Goal: Task Accomplishment & Management: Manage account settings

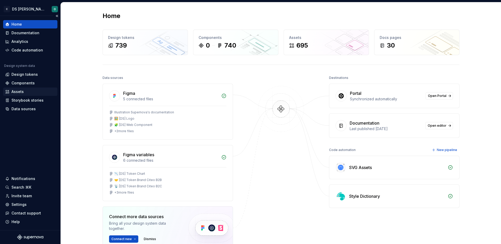
click at [16, 93] on div "Assets" at bounding box center [17, 91] width 12 height 5
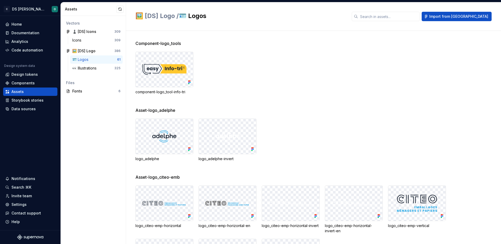
click at [87, 64] on div "👀 Illustrations 325" at bounding box center [96, 68] width 52 height 8
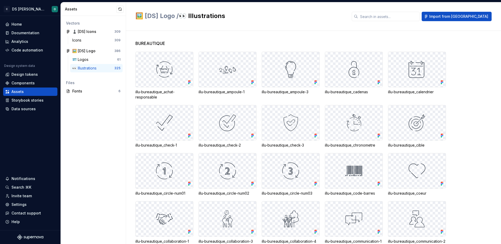
click at [83, 69] on div "👀 Illustrations" at bounding box center [85, 67] width 26 height 5
click at [31, 31] on div "Documentation" at bounding box center [25, 32] width 28 height 5
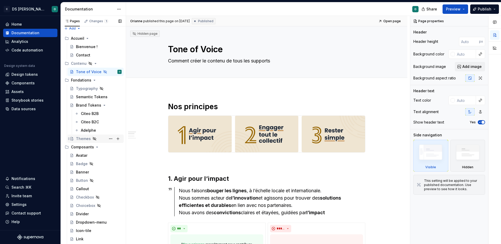
scroll to position [4, 0]
click at [116, 81] on button "Page tree" at bounding box center [117, 79] width 7 height 7
type textarea "*"
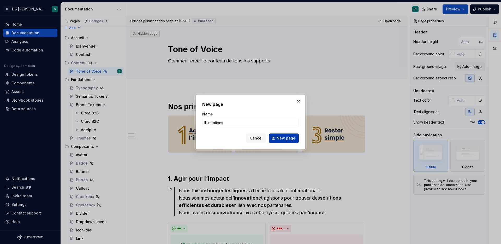
type input "Illustrations"
click at [289, 138] on span "New page" at bounding box center [285, 137] width 19 height 5
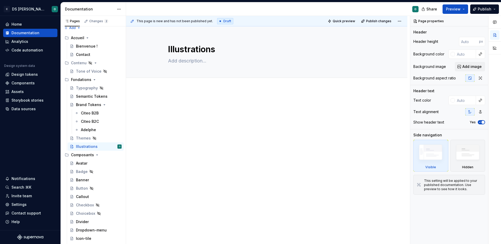
click at [234, 133] on div at bounding box center [266, 145] width 281 height 112
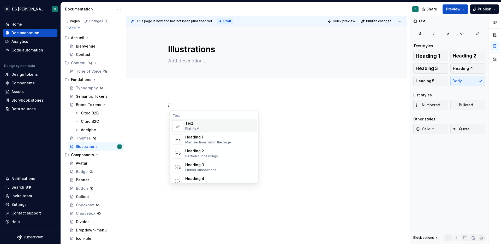
type textarea "*"
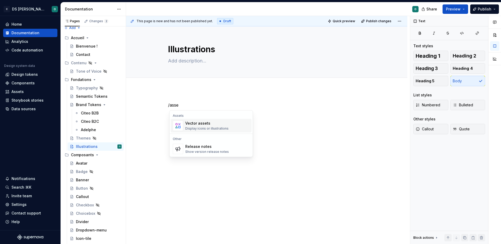
click at [211, 124] on div "Vector assets" at bounding box center [206, 122] width 43 height 5
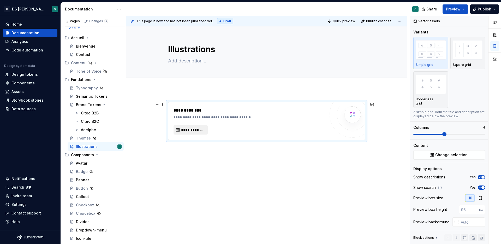
click at [196, 129] on span "**********" at bounding box center [192, 129] width 23 height 5
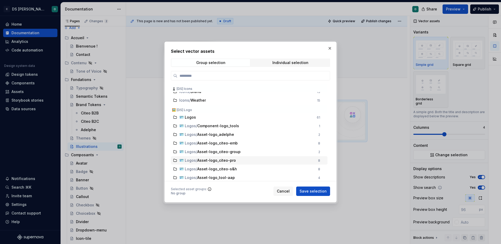
scroll to position [83, 0]
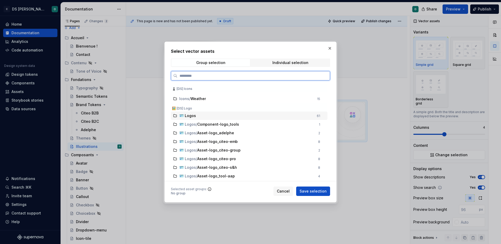
click at [203, 114] on div "🪪 Logos" at bounding box center [246, 115] width 134 height 5
click at [192, 115] on span "🪪 Logos" at bounding box center [187, 115] width 17 height 5
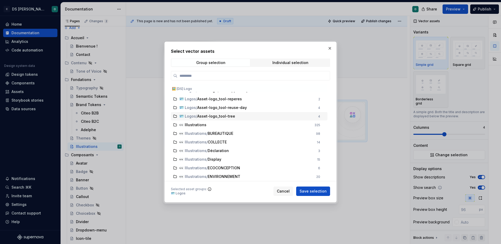
scroll to position [213, 0]
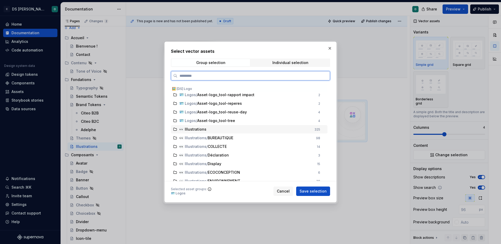
click at [311, 128] on div "👀 Illustrations" at bounding box center [245, 128] width 132 height 5
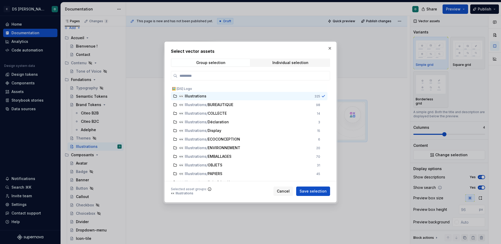
scroll to position [243, 0]
click at [322, 189] on span "Save selection" at bounding box center [312, 190] width 27 height 5
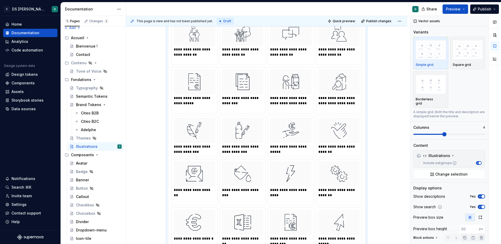
scroll to position [0, 0]
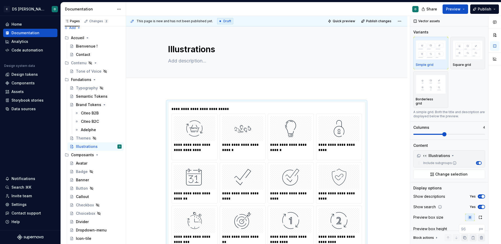
click at [202, 88] on div "Add tab" at bounding box center [266, 83] width 281 height 11
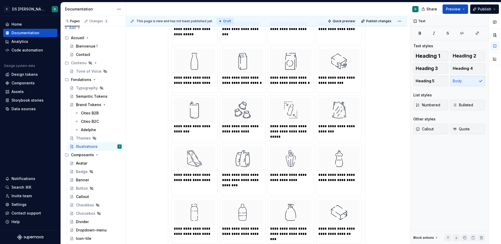
scroll to position [2255, 0]
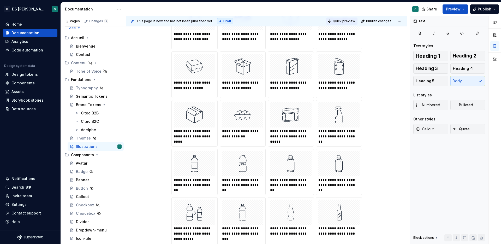
click at [341, 22] on span "Quick preview" at bounding box center [343, 21] width 22 height 4
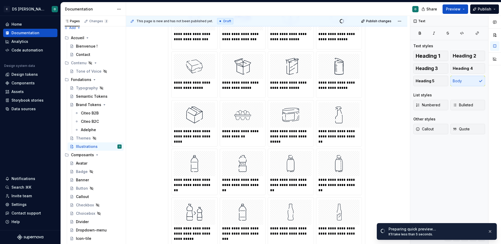
scroll to position [2420, 0]
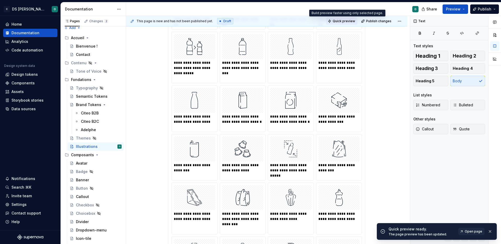
click at [341, 20] on span "Quick preview" at bounding box center [343, 21] width 22 height 4
click at [472, 230] on span "Open page" at bounding box center [472, 231] width 17 height 4
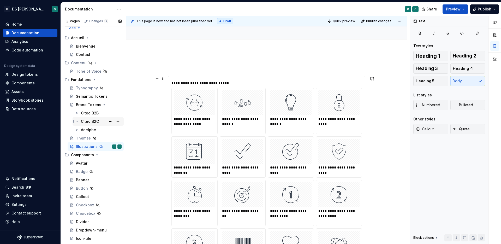
scroll to position [21, 0]
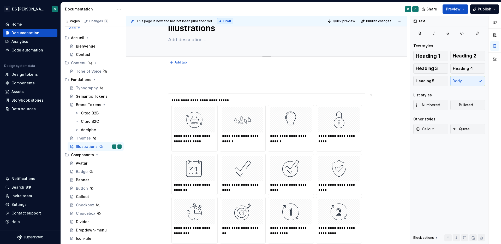
click at [216, 31] on textarea "Illustrations" at bounding box center [265, 28] width 197 height 13
click at [226, 34] on textarea "Illustrations" at bounding box center [265, 28] width 197 height 13
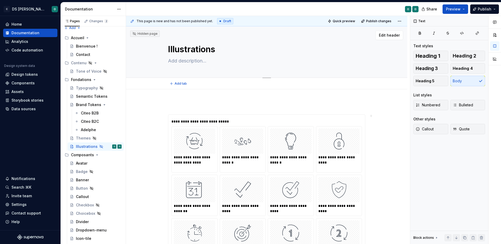
type textarea "*"
type textarea "Illustrations"
type textarea "*"
type textarea "Illustrations C"
type textarea "*"
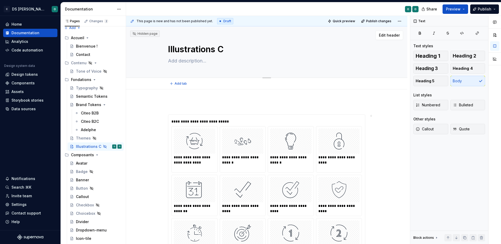
type textarea "Illustrations Ci"
type textarea "*"
type textarea "Illustrations Cit"
type textarea "*"
type textarea "Illustrations Cite"
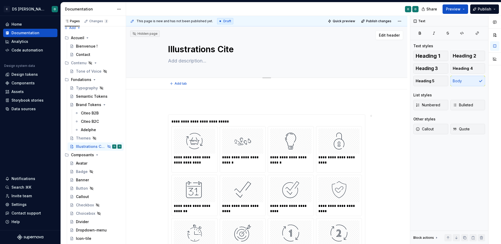
type textarea "*"
type textarea "Illustrations Citeo"
type textarea "*"
type textarea "Illustrations Citeo"
type textarea "*"
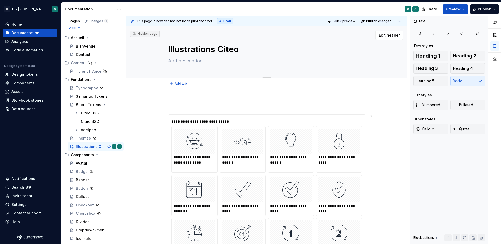
type textarea "Illustrations Citeo"
type textarea "*"
type textarea "Illustrations Cite"
type textarea "*"
type textarea "Illustrations Cit"
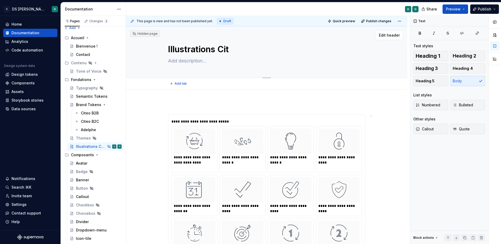
type textarea "*"
type textarea "Illustrations Ci"
type textarea "*"
type textarea "Illustrations C"
type textarea "*"
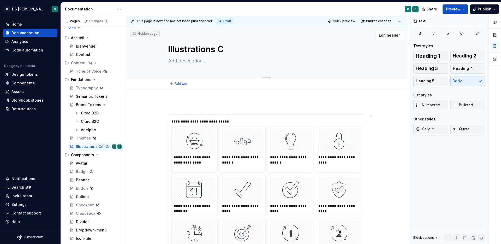
type textarea "Illustrations"
type textarea "*"
type textarea "Illustrations"
click at [110, 147] on button "Page tree" at bounding box center [110, 146] width 7 height 7
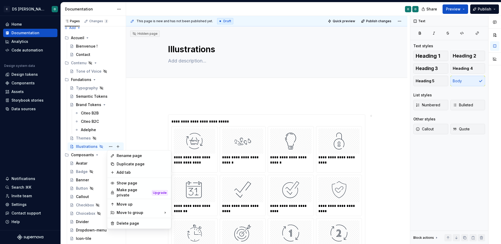
click at [151, 127] on html "C DS Citeo O Home Documentation Analytics Code automation Design system data De…" at bounding box center [250, 122] width 501 height 244
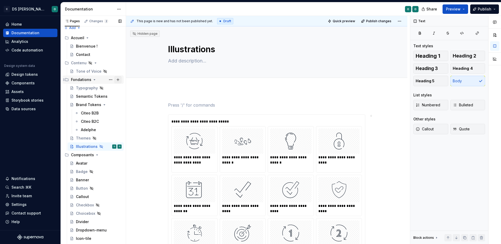
click at [115, 80] on button "Page tree" at bounding box center [117, 79] width 7 height 7
click at [116, 79] on button "Page tree" at bounding box center [117, 79] width 7 height 7
type textarea "*"
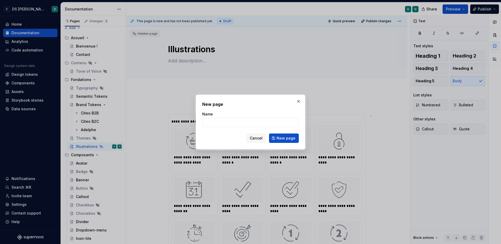
type input "U"
type input "Illustrations"
click button "New page" at bounding box center [284, 137] width 30 height 9
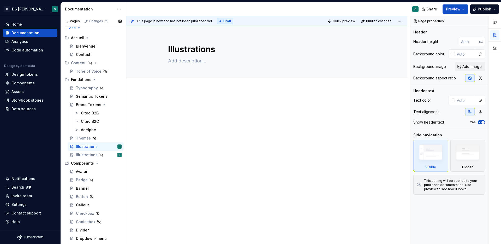
click at [153, 158] on div at bounding box center [266, 145] width 281 height 112
click at [110, 153] on button "Page tree" at bounding box center [110, 154] width 7 height 7
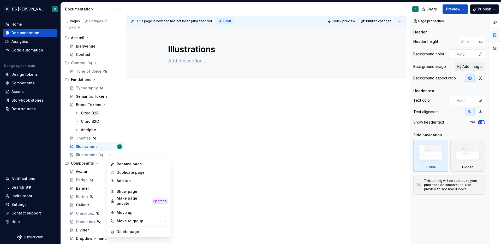
click at [188, 148] on html "C DS Citeo O Home Documentation Analytics Code automation Design system data De…" at bounding box center [250, 122] width 501 height 244
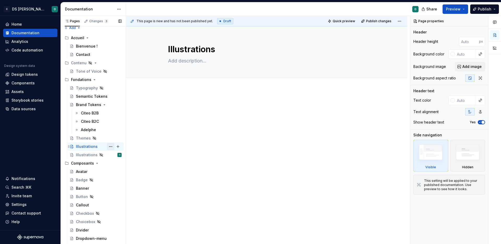
click at [111, 147] on button "Page tree" at bounding box center [110, 146] width 7 height 7
click at [111, 147] on div "Pages Changes 3 Add Accessibility guide for tree Page tree. Navigate the tree w…" at bounding box center [92, 131] width 65 height 230
click at [89, 106] on div "Brand Tokens" at bounding box center [88, 104] width 25 height 5
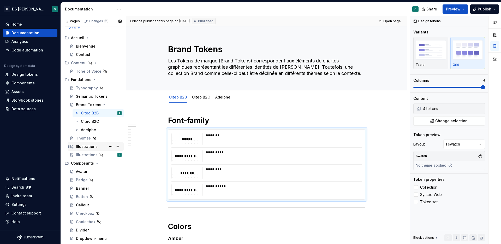
click at [97, 146] on div "Illustrations" at bounding box center [99, 146] width 46 height 7
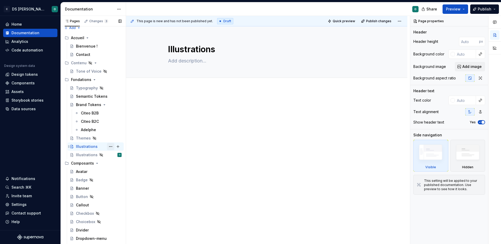
click at [111, 147] on button "Page tree" at bounding box center [110, 146] width 7 height 7
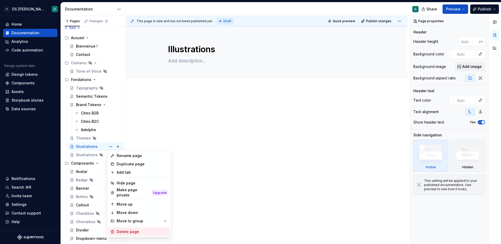
click at [140, 231] on div "Delete page" at bounding box center [142, 231] width 51 height 5
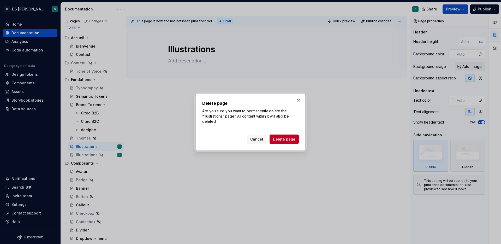
click at [288, 134] on div "Cancel Delete page" at bounding box center [250, 137] width 96 height 11
click at [288, 137] on span "Delete page" at bounding box center [284, 138] width 22 height 5
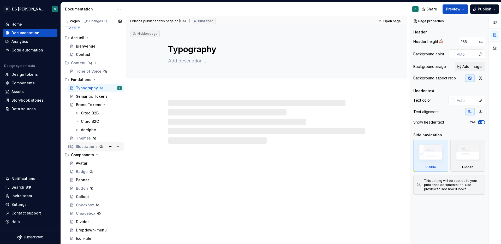
click at [89, 146] on div "Illustrations" at bounding box center [87, 146] width 22 height 5
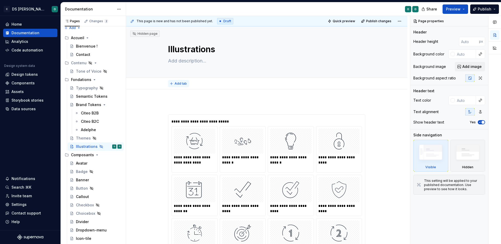
type textarea "*"
click at [177, 82] on span "Add tab" at bounding box center [180, 83] width 12 height 4
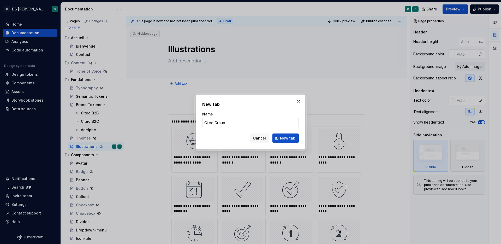
type input "Citeo Groupe"
click button "New tab" at bounding box center [285, 137] width 26 height 9
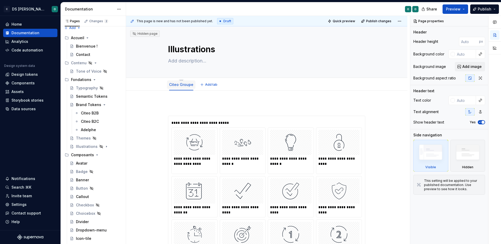
click at [184, 85] on link "Citeo Groupe" at bounding box center [181, 84] width 24 height 4
click at [182, 79] on html "C DS Citeo O Home Documentation Analytics Code automation Design system data De…" at bounding box center [250, 122] width 501 height 244
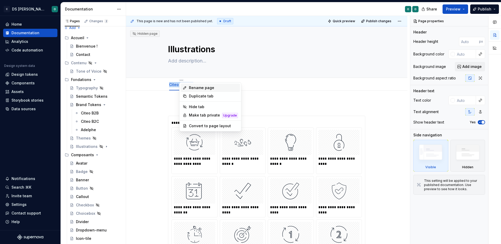
click at [197, 87] on div "Rename page" at bounding box center [213, 87] width 49 height 5
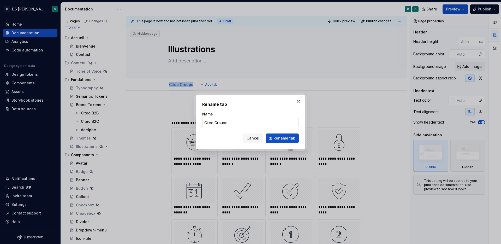
click at [224, 118] on input "Citeo Groupe" at bounding box center [250, 122] width 96 height 9
type textarea "*"
click at [224, 118] on input "Citeo Groupe" at bounding box center [250, 122] width 96 height 9
click at [228, 122] on input "Citeo Groupe" at bounding box center [250, 122] width 96 height 9
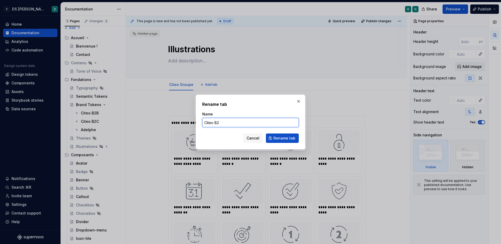
type input "Citeo B2B"
click button "Rename tab" at bounding box center [282, 137] width 33 height 9
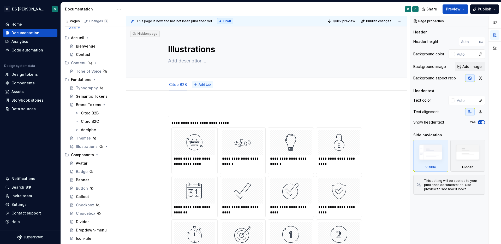
click at [203, 83] on span "Add tab" at bounding box center [204, 84] width 12 height 4
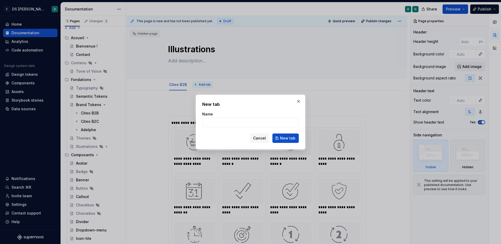
type textarea "*"
type input "Citeo B2C"
click button "New tab" at bounding box center [285, 137] width 26 height 9
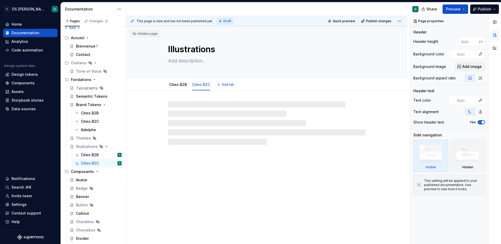
click at [227, 88] on div "Citeo B2B Citeo B2C Add tab" at bounding box center [266, 84] width 203 height 11
type textarea "*"
click at [227, 85] on span "Add tab" at bounding box center [228, 84] width 12 height 4
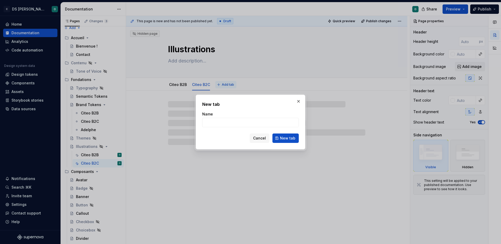
type input "A"
type textarea "*"
type input "Adelp"
type textarea "*"
type input "Adelphe`"
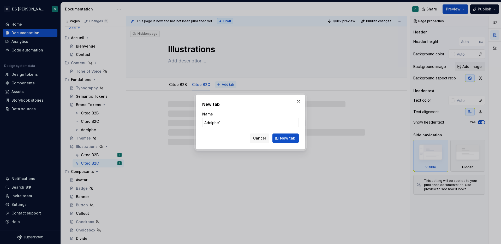
type textarea "*"
type input "Adelphe"
click button "New tab" at bounding box center [285, 137] width 26 height 9
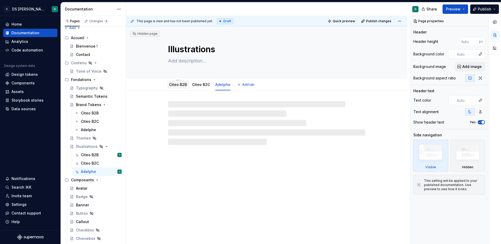
click at [181, 83] on link "Citeo B2B" at bounding box center [178, 84] width 18 height 4
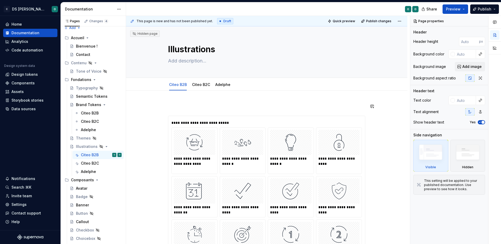
type textarea "*"
click at [248, 85] on span "Add tab" at bounding box center [248, 84] width 12 height 4
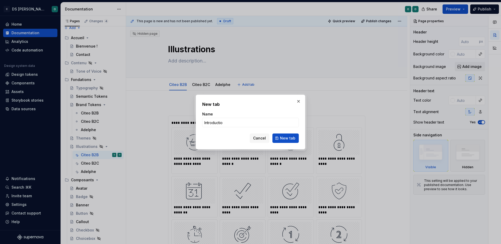
type input "Introduction"
click button "New tab" at bounding box center [285, 137] width 26 height 9
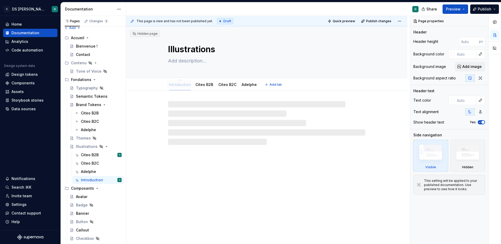
drag, startPoint x: 244, startPoint y: 86, endPoint x: 173, endPoint y: 85, distance: 71.4
click at [179, 172] on div "Hidden page Illustrations Introduction Citeo B2B Citeo B2C Adelphe" at bounding box center [266, 134] width 281 height 217
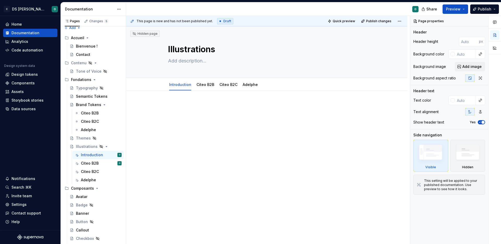
click at [205, 131] on div at bounding box center [266, 146] width 281 height 112
click at [204, 84] on link "Citeo B2B" at bounding box center [205, 84] width 18 height 4
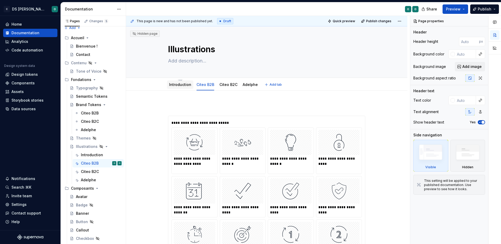
click at [188, 83] on link "Introduction" at bounding box center [180, 84] width 22 height 4
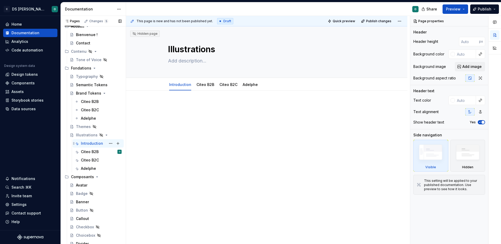
scroll to position [19, 0]
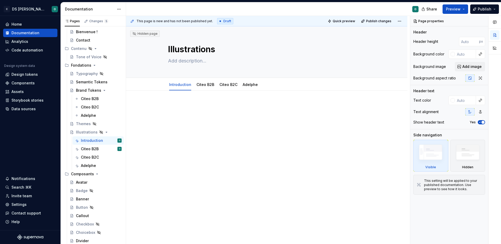
click at [156, 197] on div at bounding box center [266, 146] width 281 height 112
click at [217, 212] on div "Hidden page Illustrations Edit header Introduction Citeo B2B Citeo B2C Adelphe" at bounding box center [266, 134] width 281 height 217
type textarea "*"
